Goal: Task Accomplishment & Management: Manage account settings

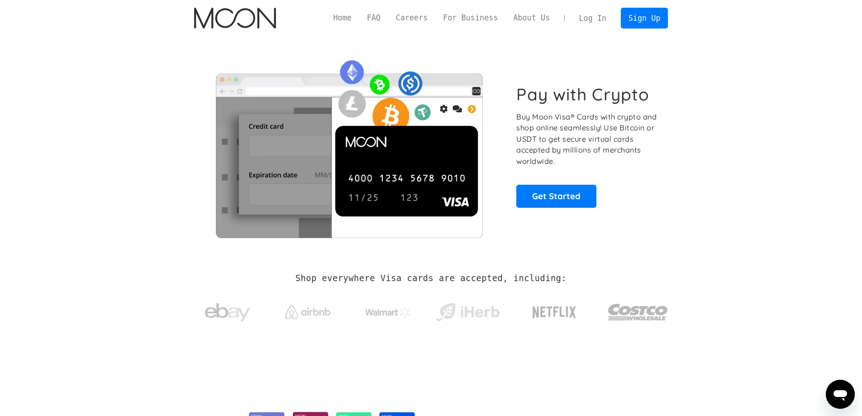
click at [602, 19] on link "Log In" at bounding box center [593, 18] width 43 height 20
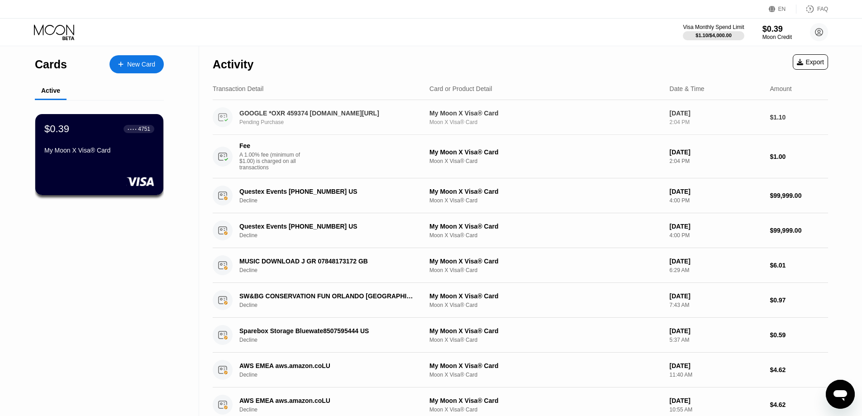
click at [363, 117] on div "GOOGLE *OXR 459374 [DOMAIN_NAME][URL]" at bounding box center [327, 113] width 176 height 7
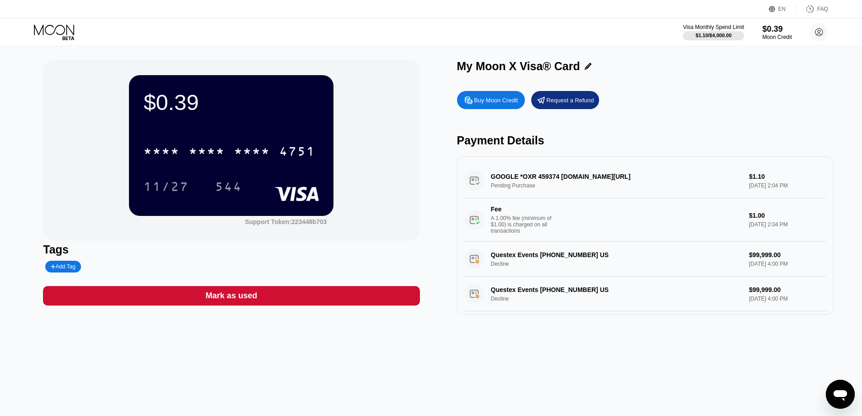
click at [539, 178] on div "GOOGLE *OXR 459374 g.co/helppay#GB Pending Purchase $1.10 Aug 23, 2025 2:04 PM …" at bounding box center [645, 202] width 362 height 78
drag, startPoint x: 505, startPoint y: 181, endPoint x: 584, endPoint y: 183, distance: 78.8
click at [588, 181] on div "GOOGLE *OXR 459374 g.co/helppay#GB Pending Purchase $1.10 Aug 23, 2025 2:04 PM …" at bounding box center [645, 202] width 362 height 78
click at [513, 193] on div "GOOGLE *OXR 459374 g.co/helppay#GB Pending Purchase $1.10 Aug 23, 2025 2:04 PM …" at bounding box center [645, 202] width 362 height 78
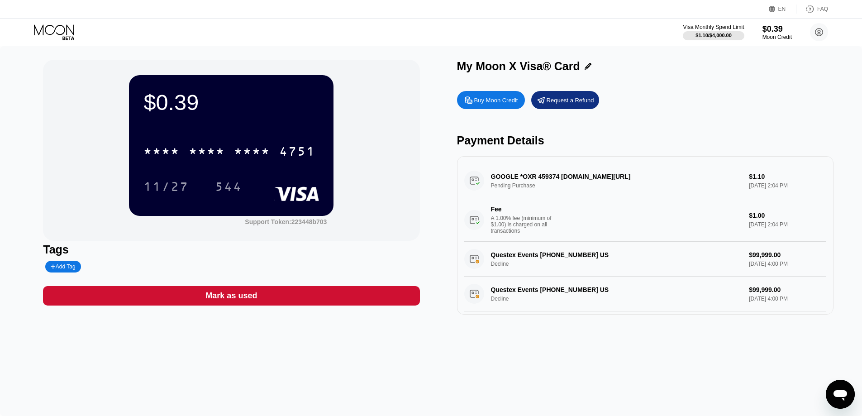
click at [506, 189] on div "GOOGLE *OXR 459374 g.co/helppay#GB Pending Purchase $1.10 Aug 23, 2025 2:04 PM …" at bounding box center [645, 202] width 362 height 78
click at [633, 169] on div "GOOGLE *OXR 459374 g.co/helppay#GB Pending Purchase $1.10 Aug 23, 2025 2:04 PM …" at bounding box center [645, 202] width 362 height 78
click at [752, 187] on div "GOOGLE *OXR 459374 g.co/helppay#GB Pending Purchase $1.10 Aug 23, 2025 2:04 PM …" at bounding box center [645, 202] width 362 height 78
